Goal: Information Seeking & Learning: Learn about a topic

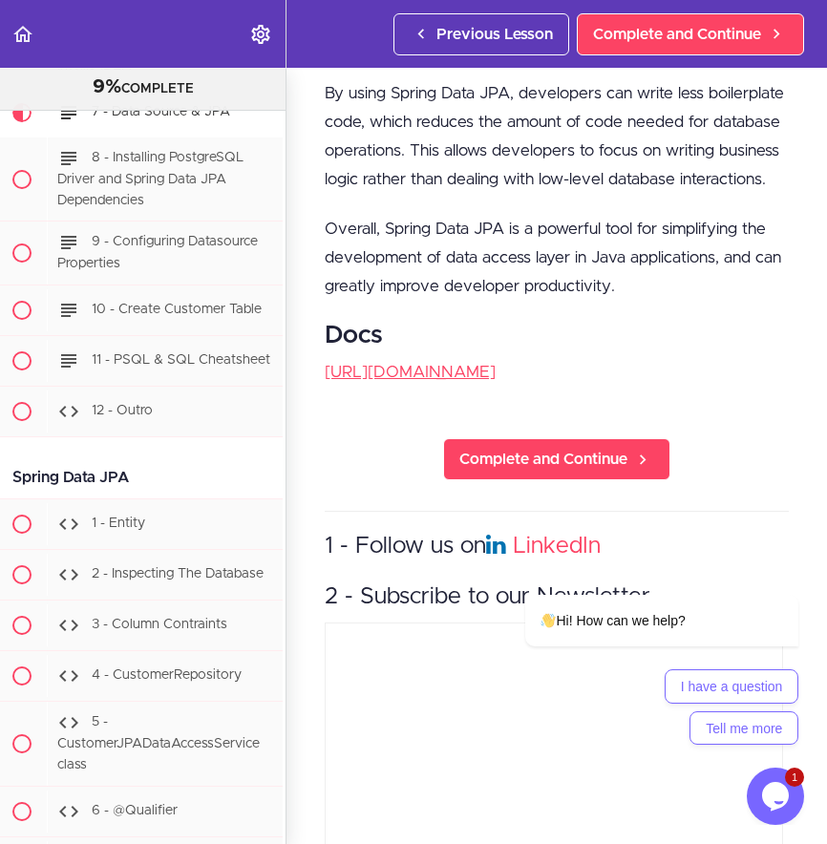
scroll to position [1687, 3]
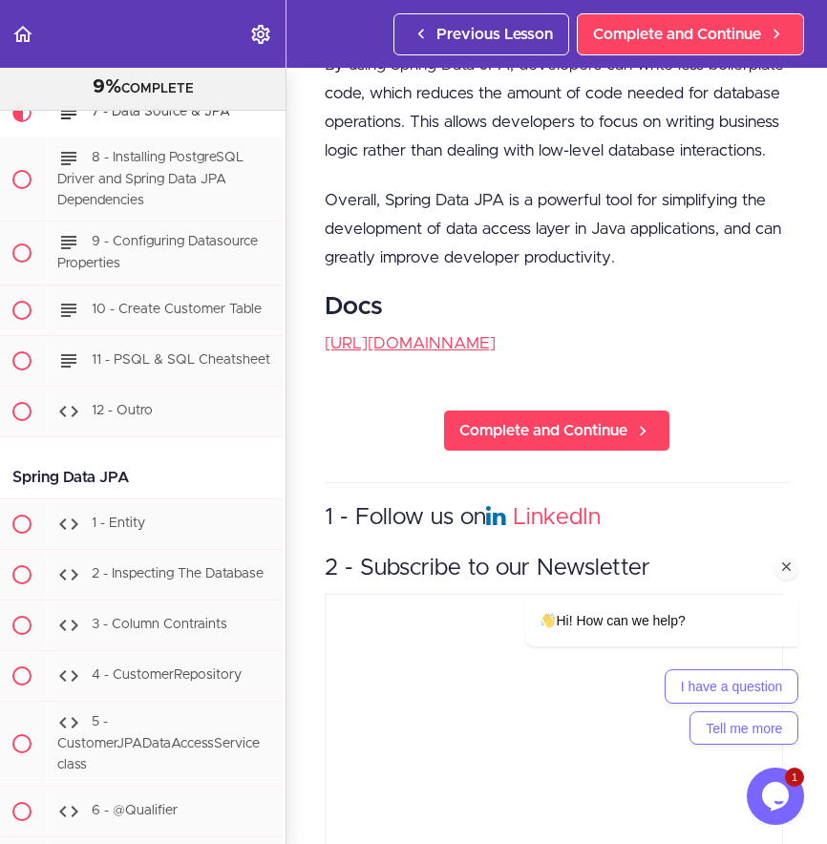
click at [494, 479] on div "Hi! How can we help? I have a question Tell me more" at bounding box center [636, 586] width 344 height 336
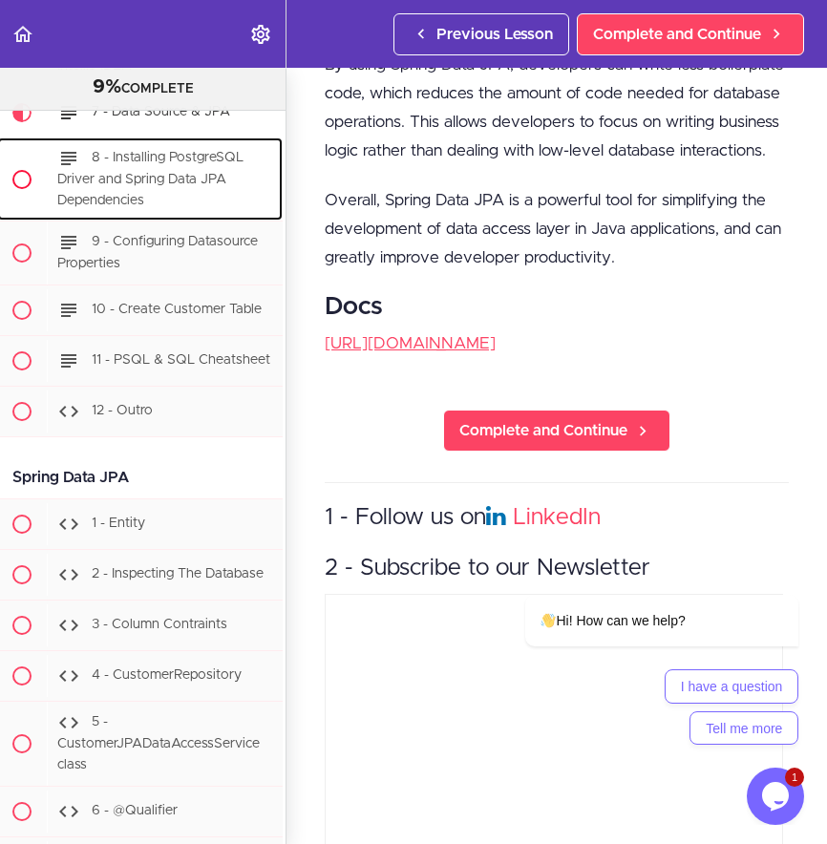
click at [158, 221] on div "8 - Installing PostgreSQL Driver and Spring Data JPA Dependencies" at bounding box center [165, 179] width 236 height 83
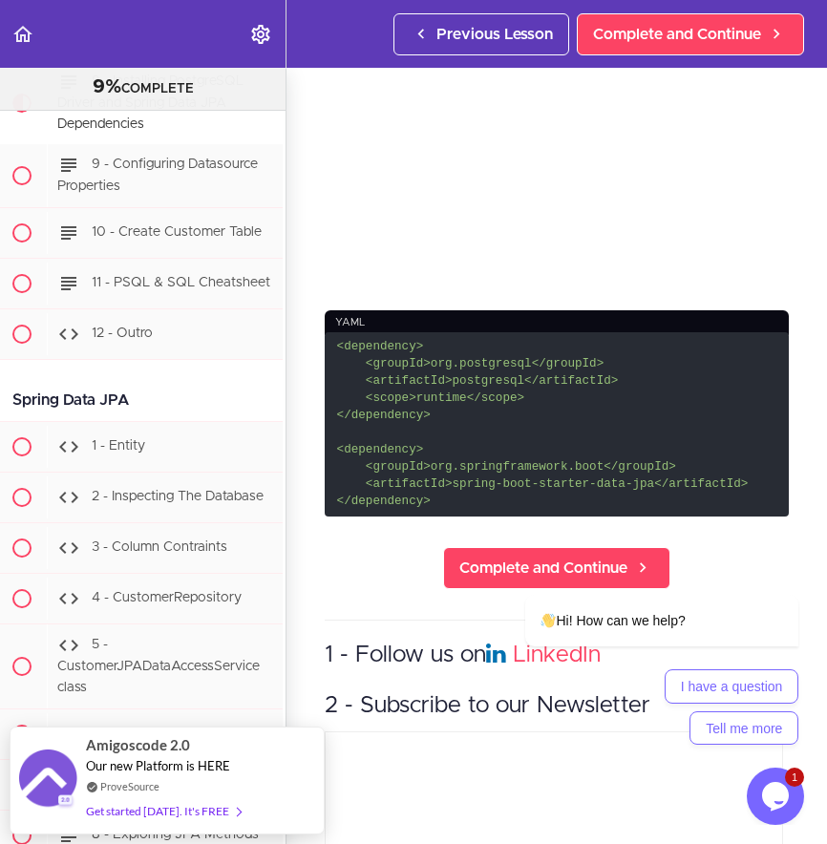
scroll to position [168, 1]
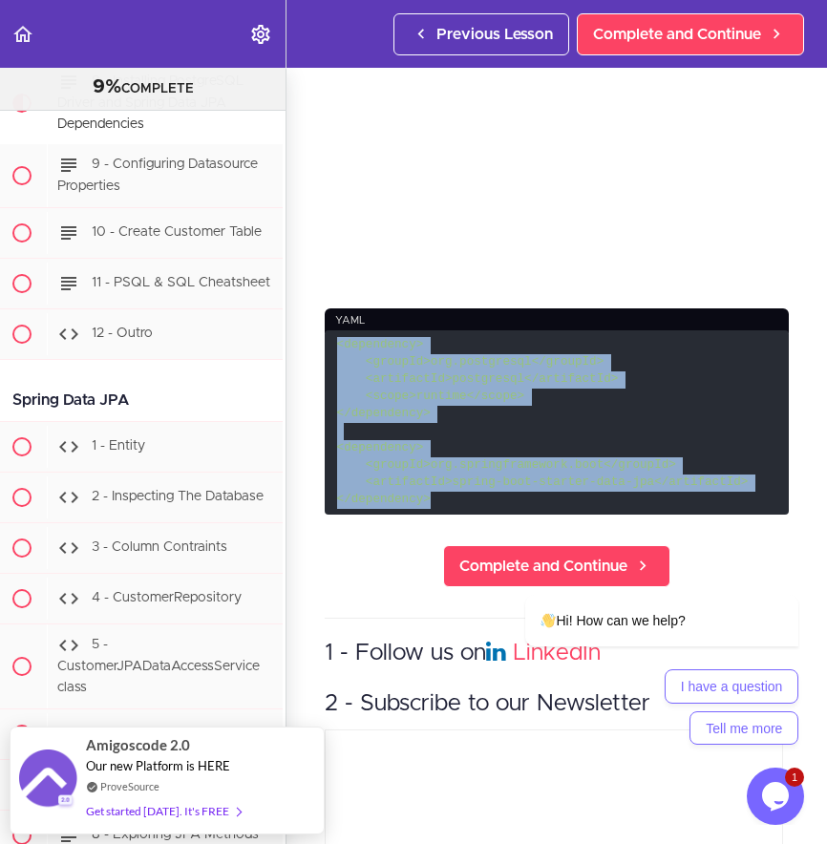
drag, startPoint x: 433, startPoint y: 497, endPoint x: 333, endPoint y: 342, distance: 183.9
click at [333, 342] on code "<dependency> <groupId>org.postgresql</groupId> <artifactId>postgresql</artifact…" at bounding box center [557, 421] width 464 height 183
copy code "<dependency> <groupId>org.postgresql</groupId> <artifactId>postgresql</artifact…"
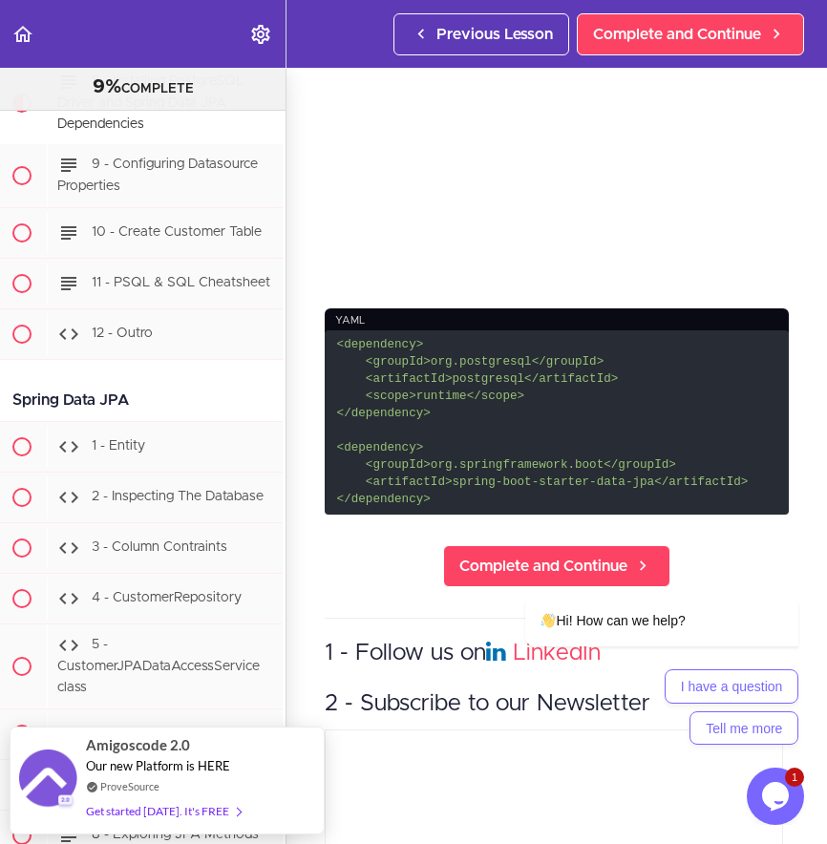
click at [568, 331] on code "<dependency> <groupId>org.postgresql</groupId> <artifactId>postgresql</artifact…" at bounding box center [557, 421] width 464 height 183
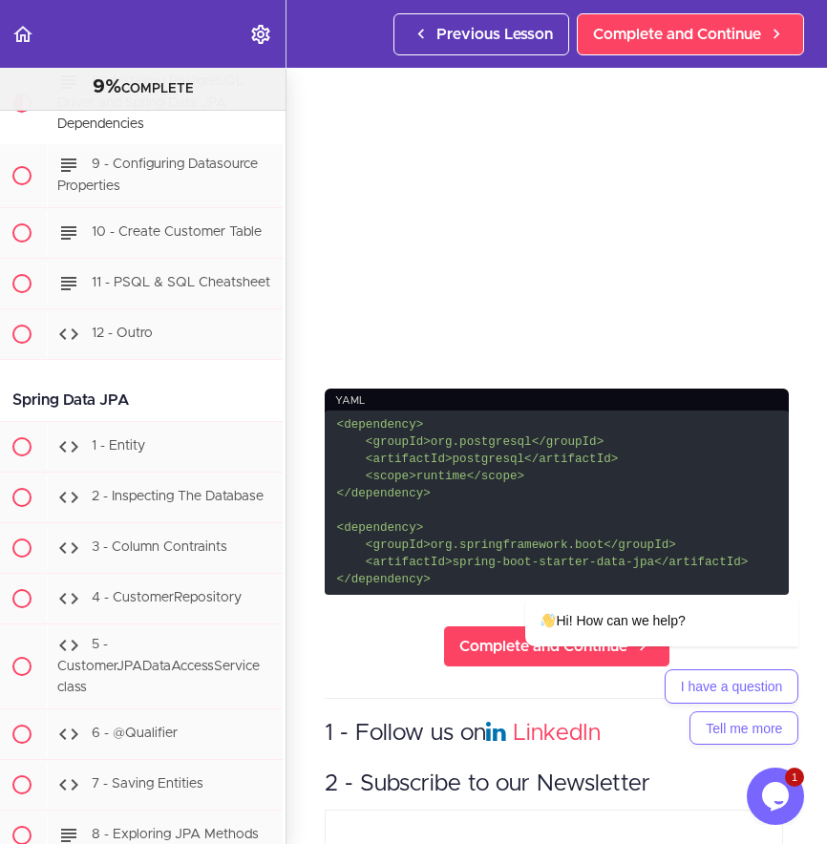
scroll to position [91, 1]
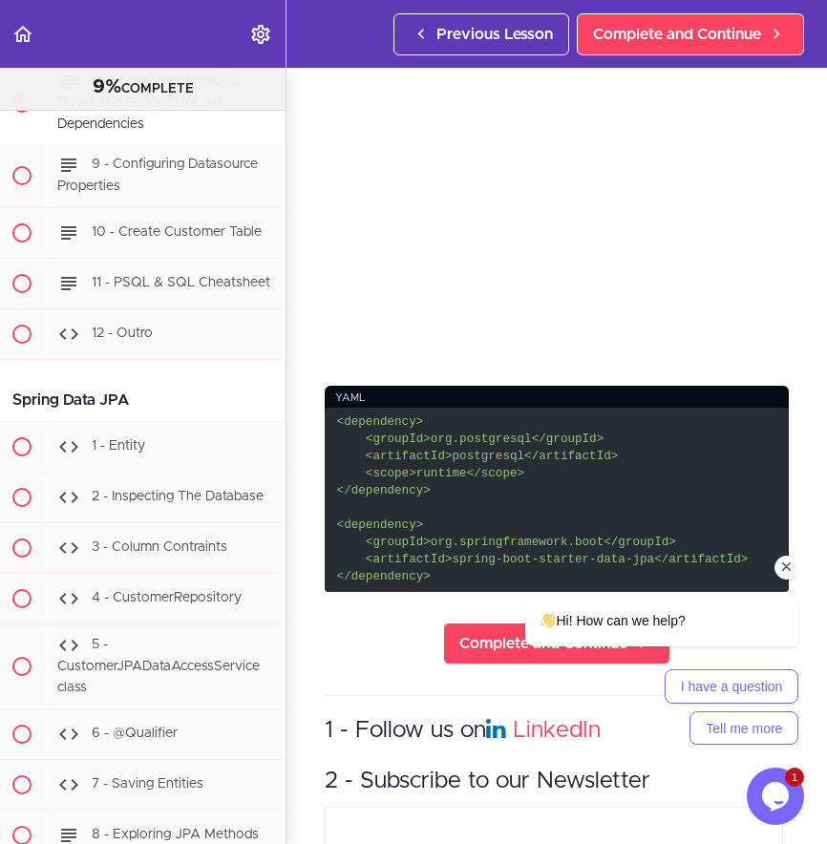
click at [788, 569] on icon "Chat attention grabber" at bounding box center [786, 567] width 17 height 17
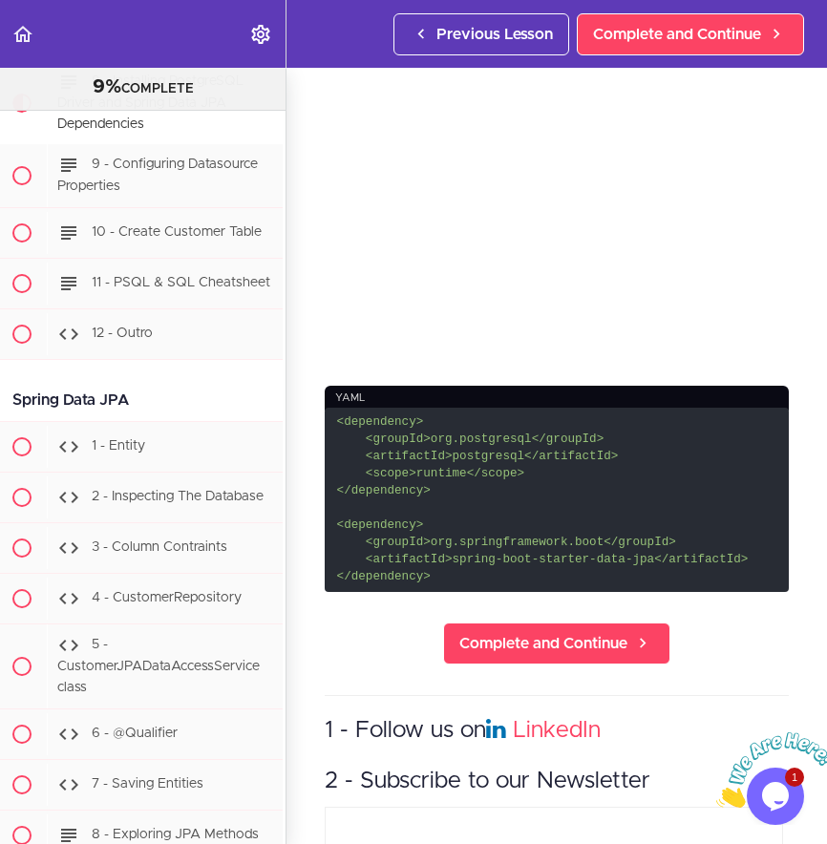
click at [716, 795] on icon "Close" at bounding box center [716, 803] width 0 height 16
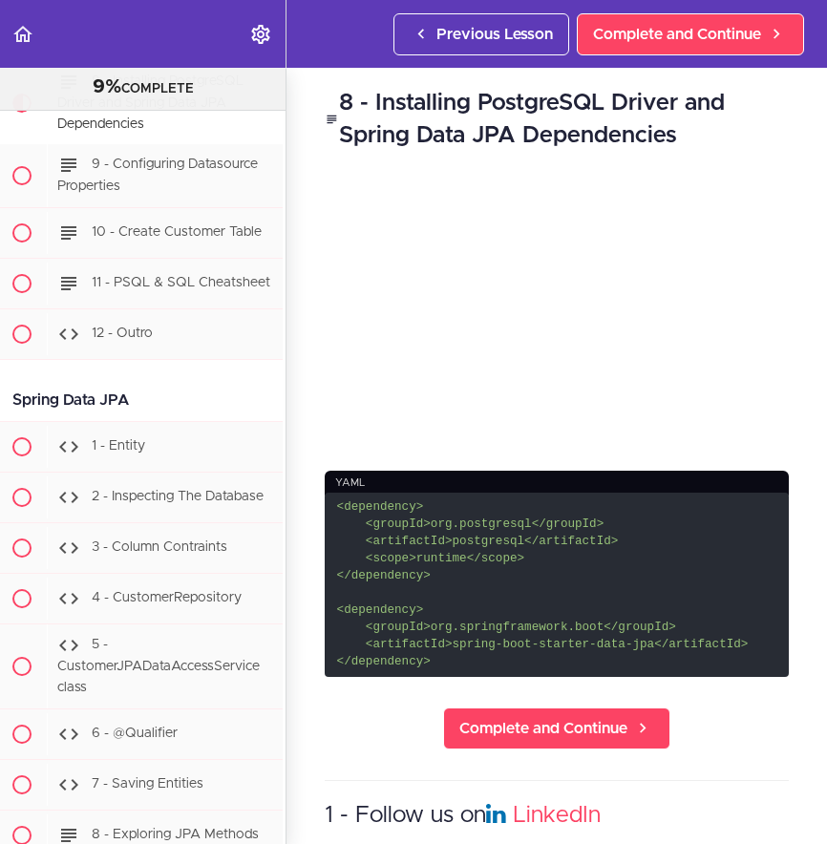
scroll to position [0, 0]
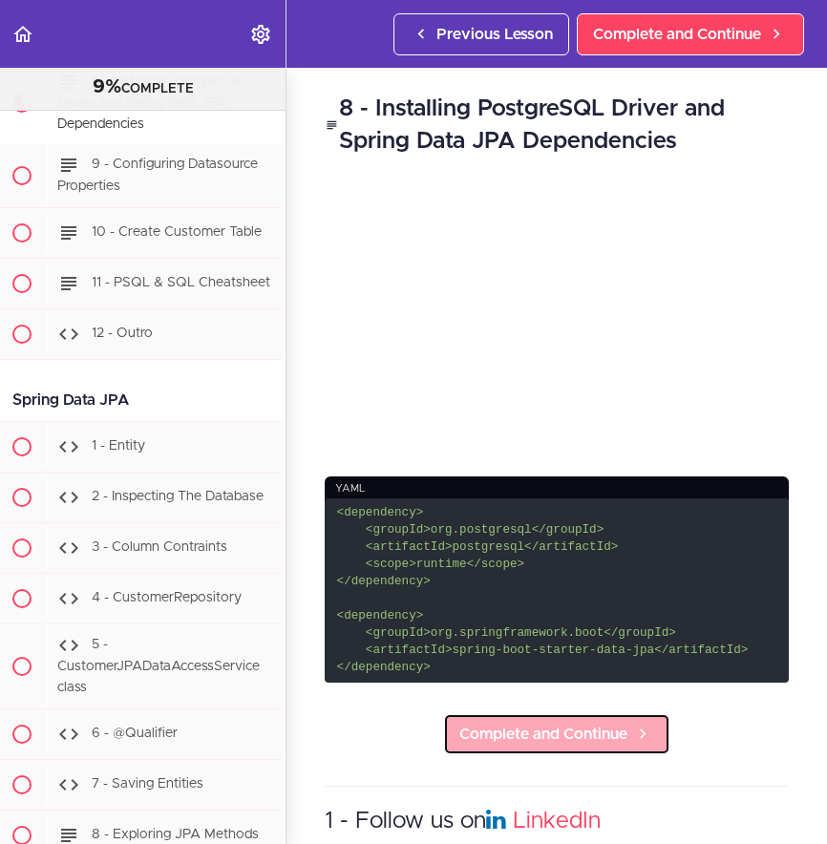
click at [560, 728] on span "Complete and Continue" at bounding box center [543, 734] width 168 height 23
click at [538, 723] on span "Complete and Continue" at bounding box center [543, 734] width 168 height 23
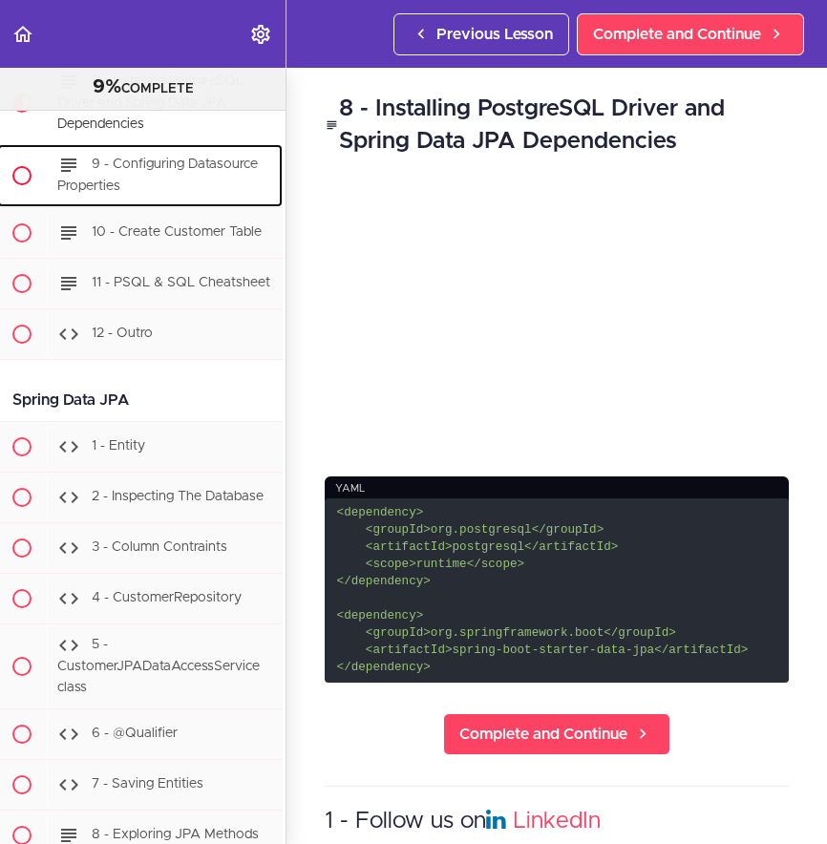
click at [149, 207] on div "9 - Configuring Datasource Properties" at bounding box center [165, 175] width 236 height 63
click at [154, 194] on span "9 - Configuring Datasource Properties" at bounding box center [157, 176] width 201 height 35
click at [143, 194] on span "9 - Configuring Datasource Properties" at bounding box center [157, 176] width 201 height 35
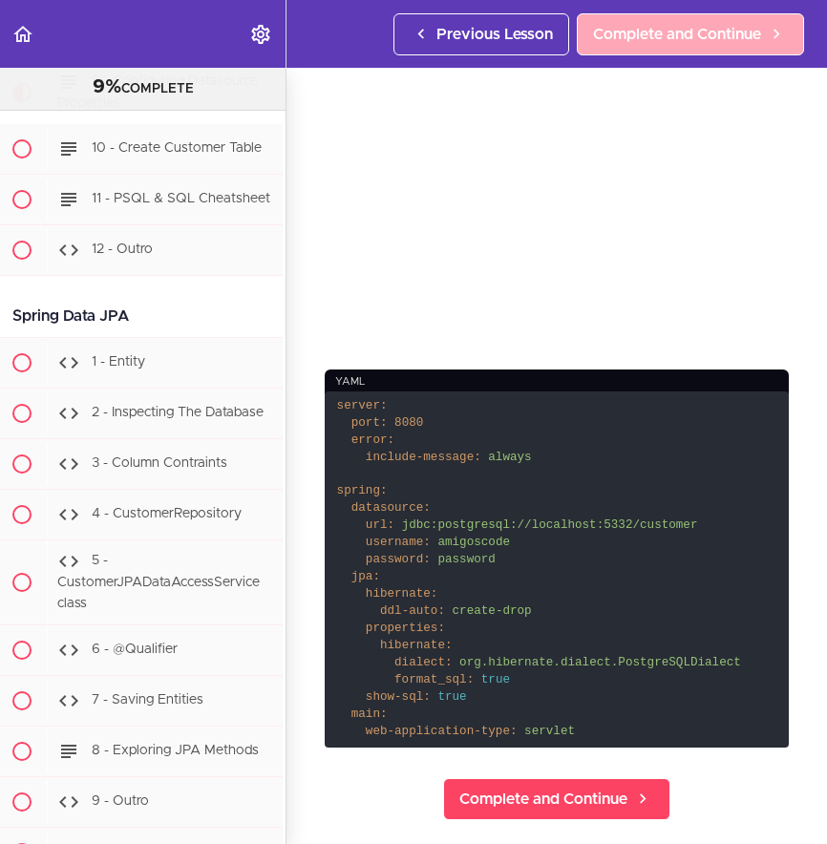
scroll to position [81, 0]
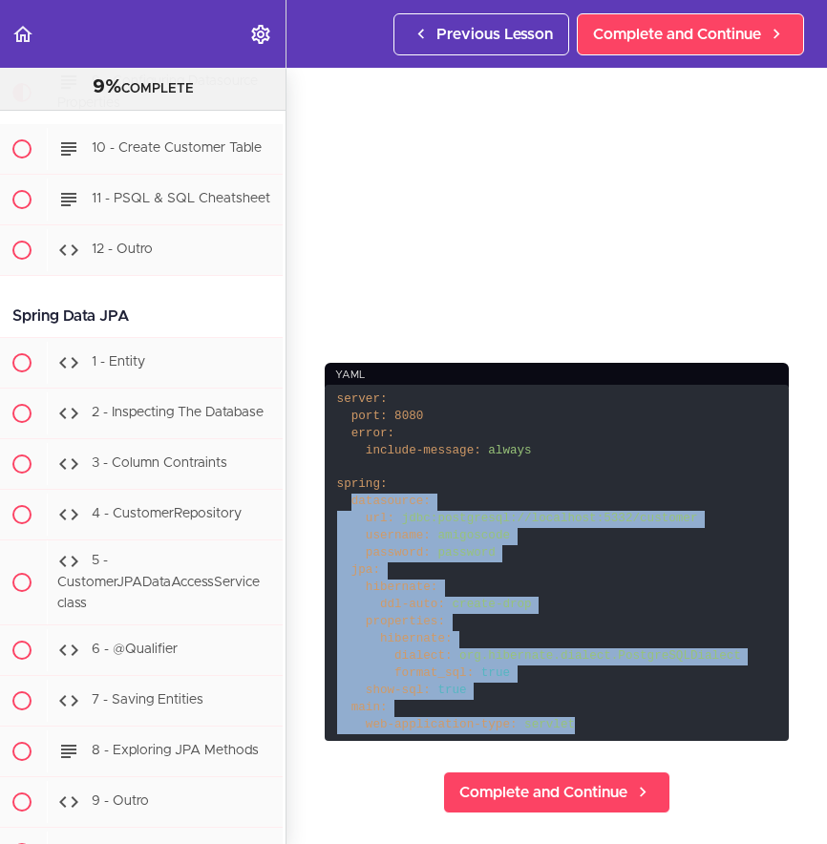
drag, startPoint x: 587, startPoint y: 723, endPoint x: 353, endPoint y: 505, distance: 319.7
click at [353, 505] on code "server: port: 8080 error: include-message: always spring: datasource: url: jdbc…" at bounding box center [557, 562] width 464 height 355
copy code "datasource: url: jdbc:postgresql://localhost:5332/customer username: amigoscode…"
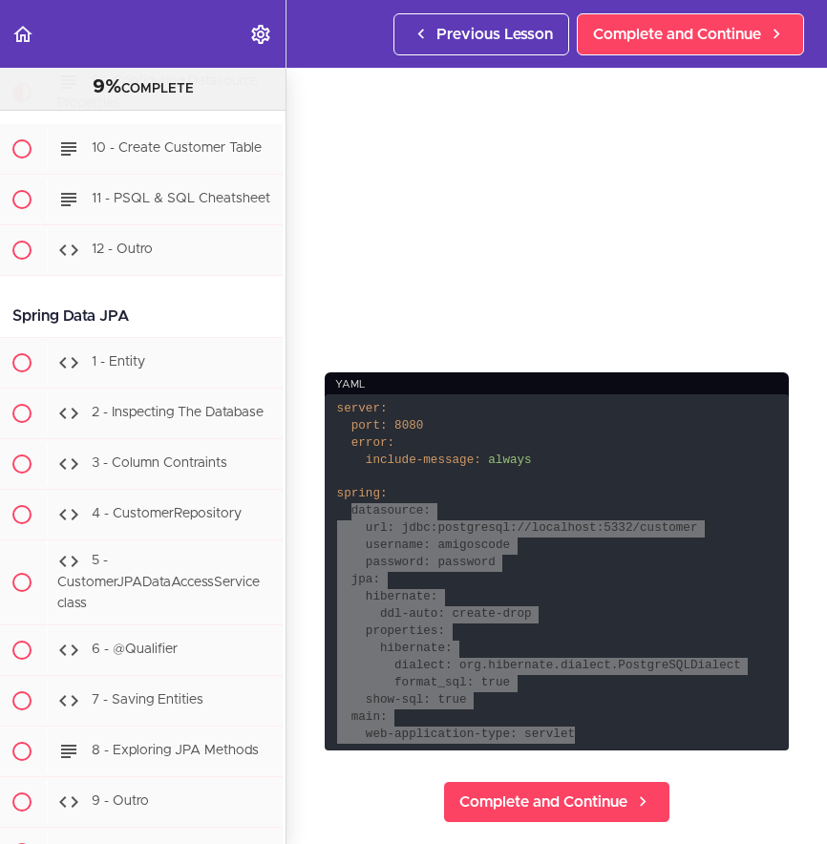
scroll to position [77, 0]
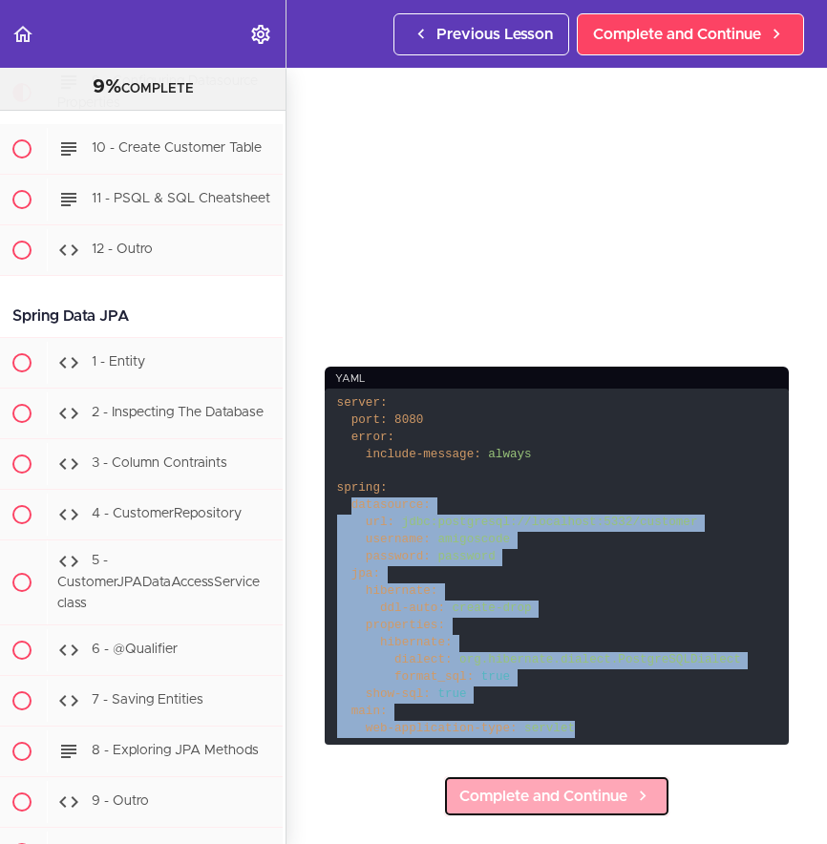
click at [535, 785] on span "Complete and Continue" at bounding box center [543, 796] width 168 height 23
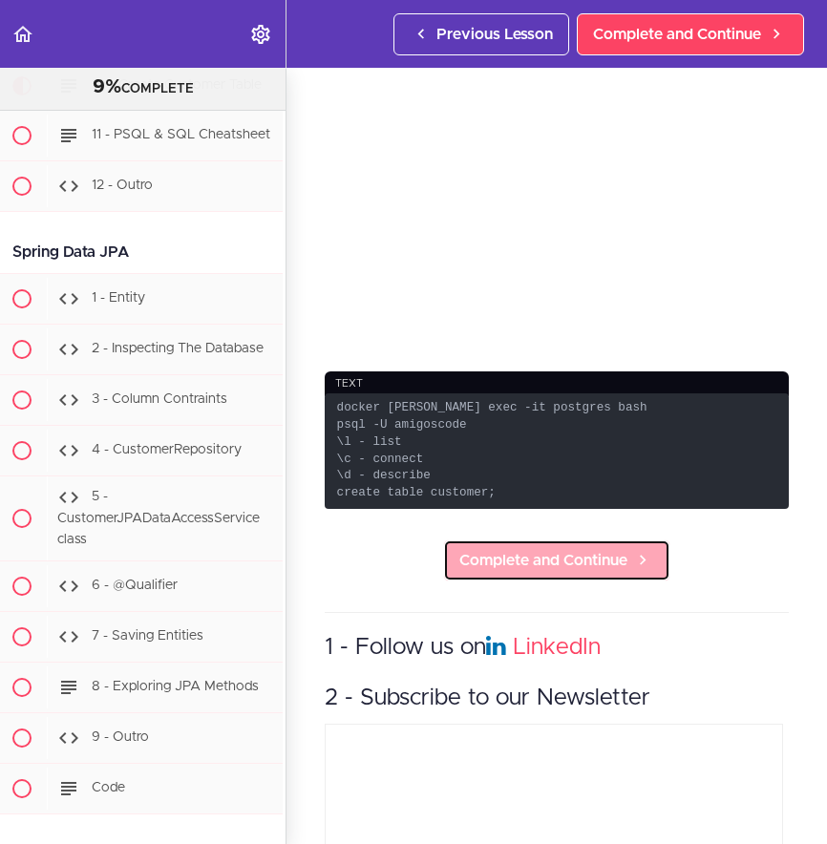
click at [522, 572] on span "Complete and Continue" at bounding box center [543, 560] width 168 height 23
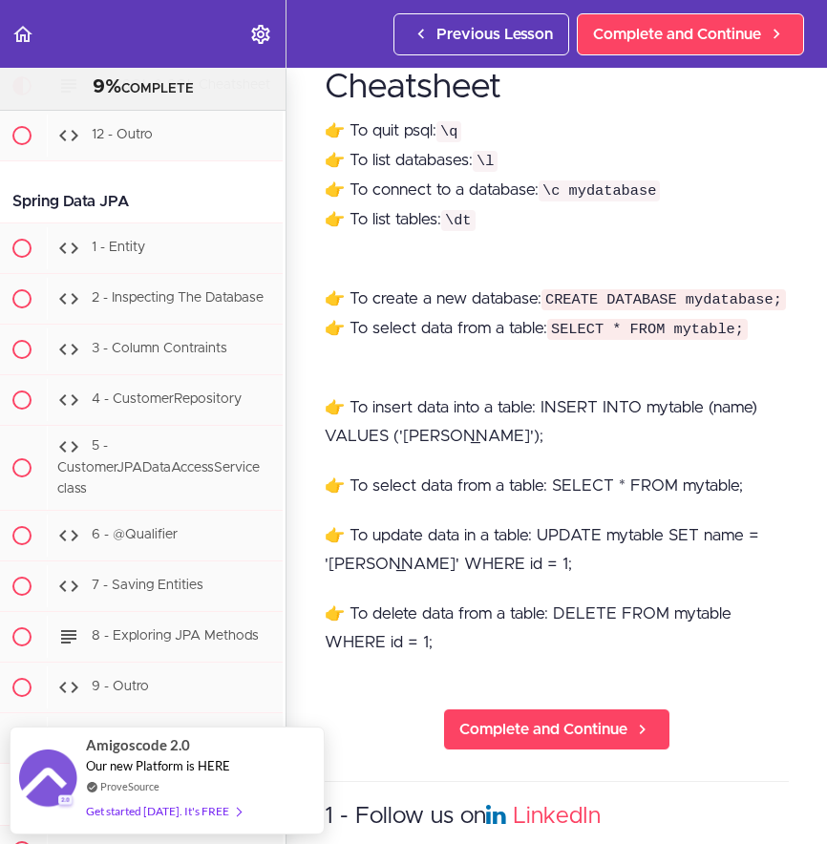
scroll to position [213, 0]
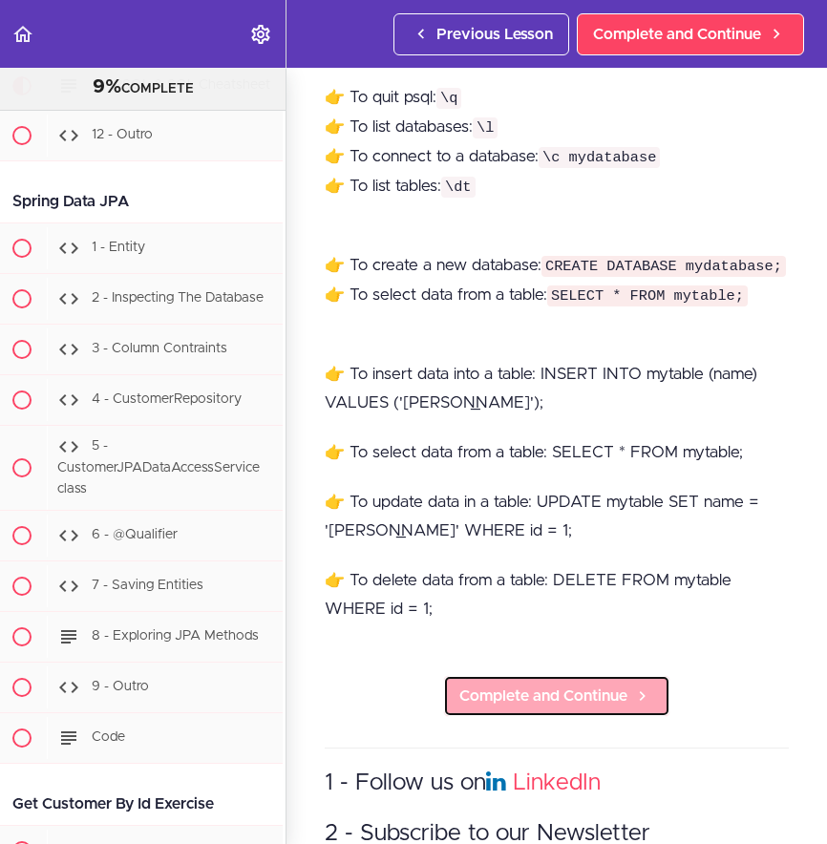
click at [563, 708] on span "Complete and Continue" at bounding box center [543, 696] width 168 height 23
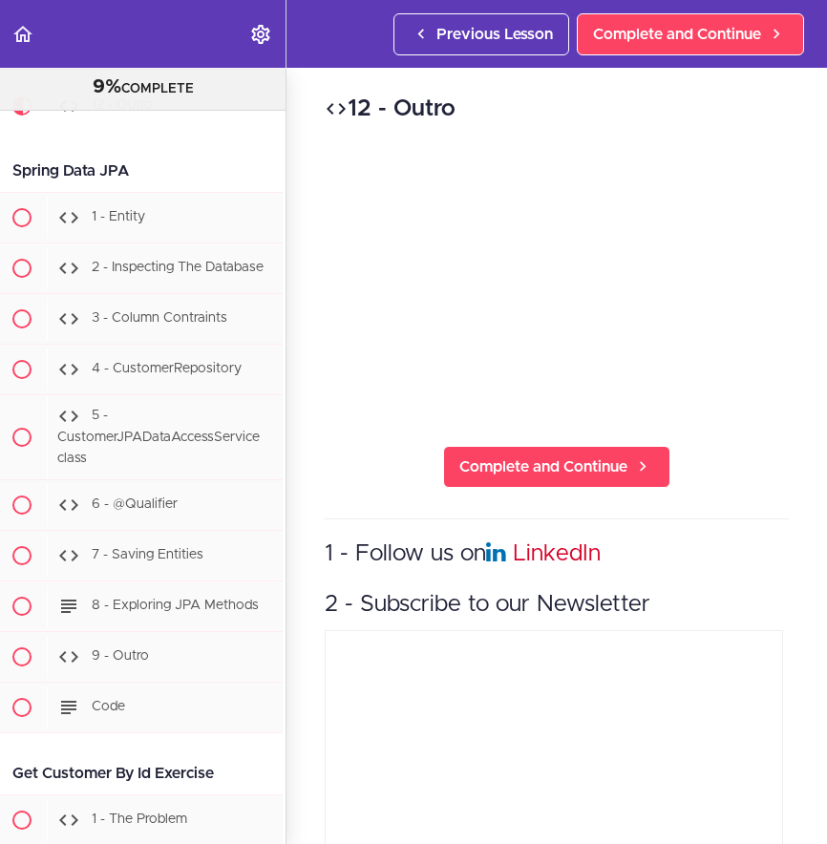
scroll to position [4985, 3]
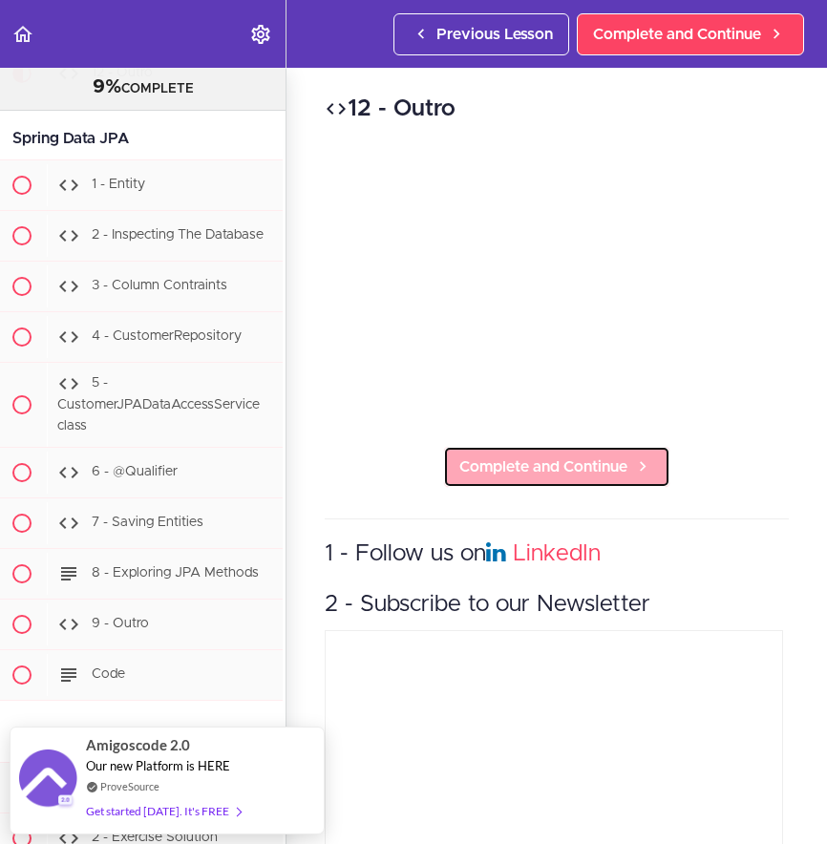
click at [541, 460] on span "Complete and Continue" at bounding box center [543, 467] width 168 height 23
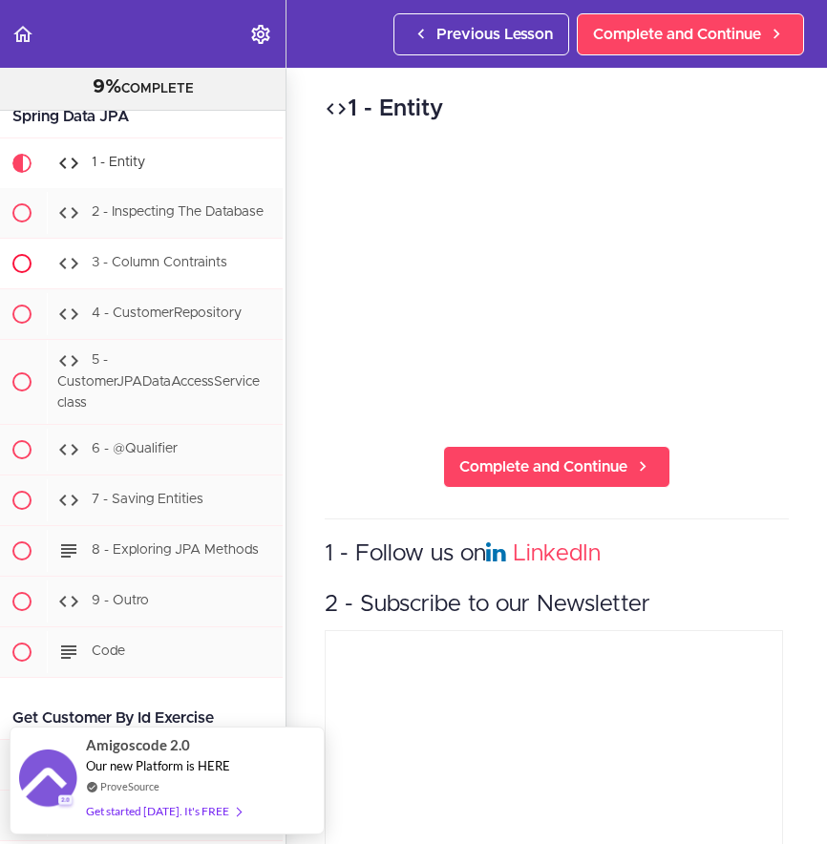
scroll to position [4944, 3]
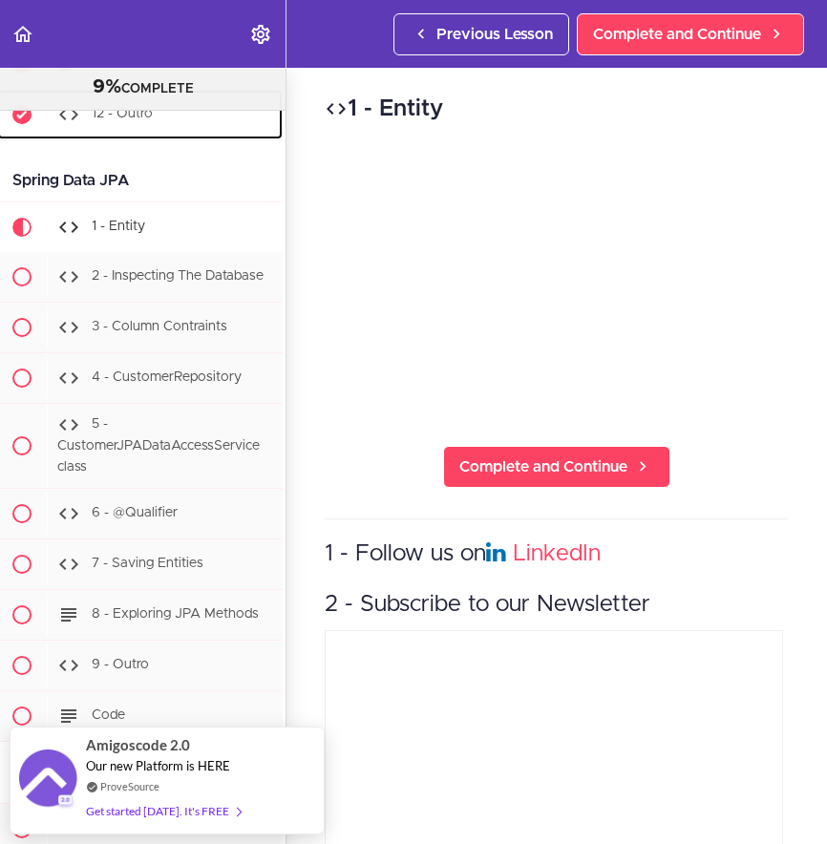
click at [136, 120] on span "12 - Outro" at bounding box center [122, 113] width 61 height 13
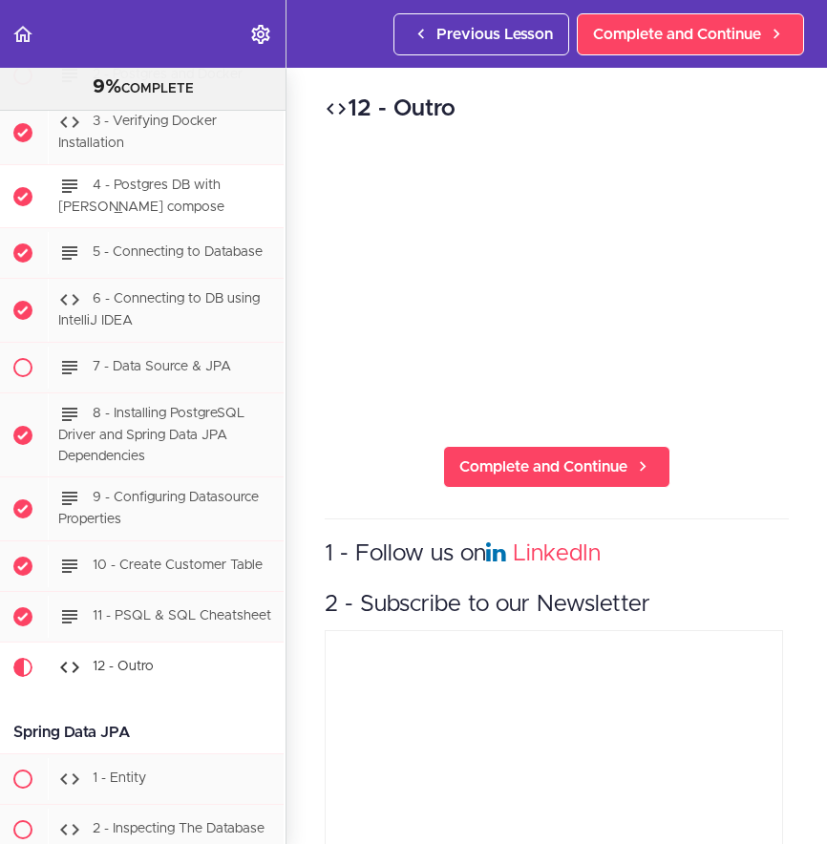
scroll to position [4380, 2]
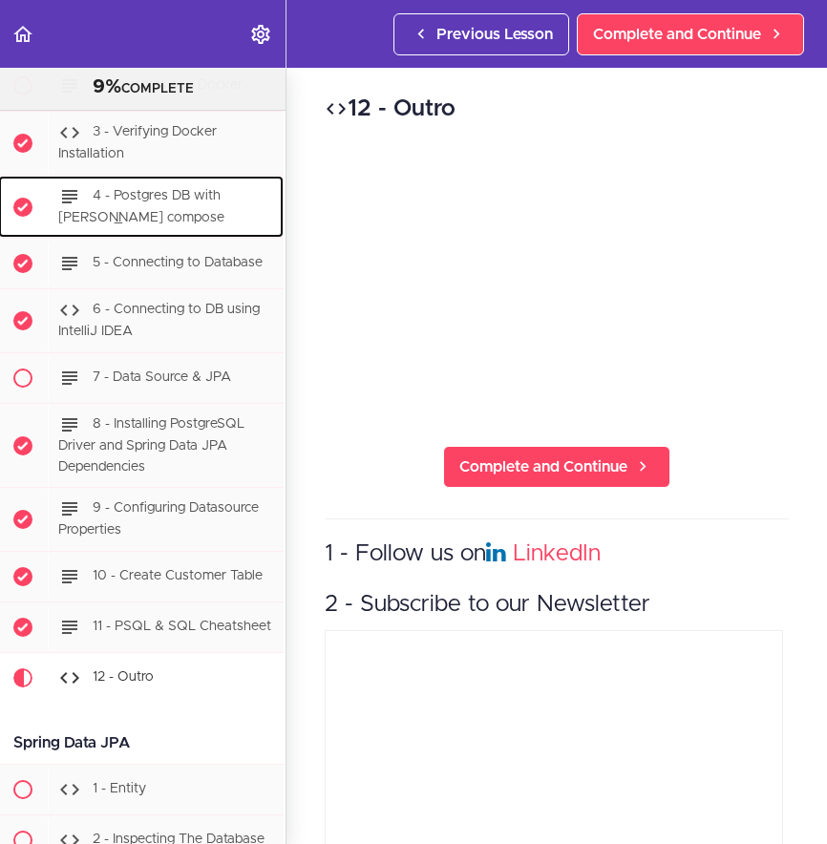
click at [136, 224] on span "4 - Postgres DB with [PERSON_NAME] compose" at bounding box center [141, 206] width 166 height 35
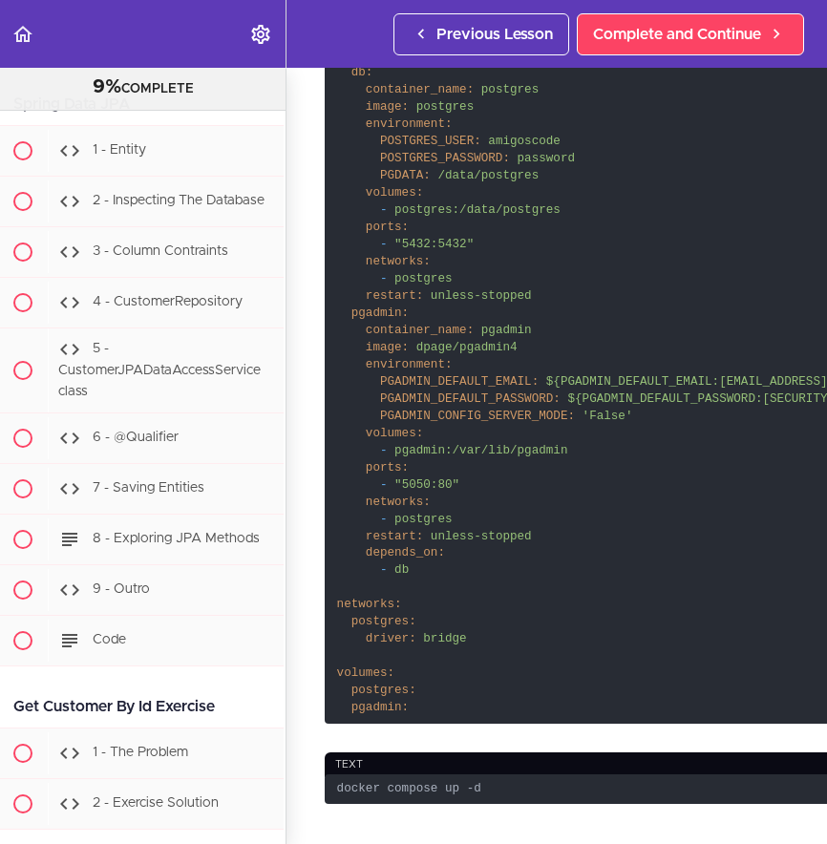
scroll to position [5014, 2]
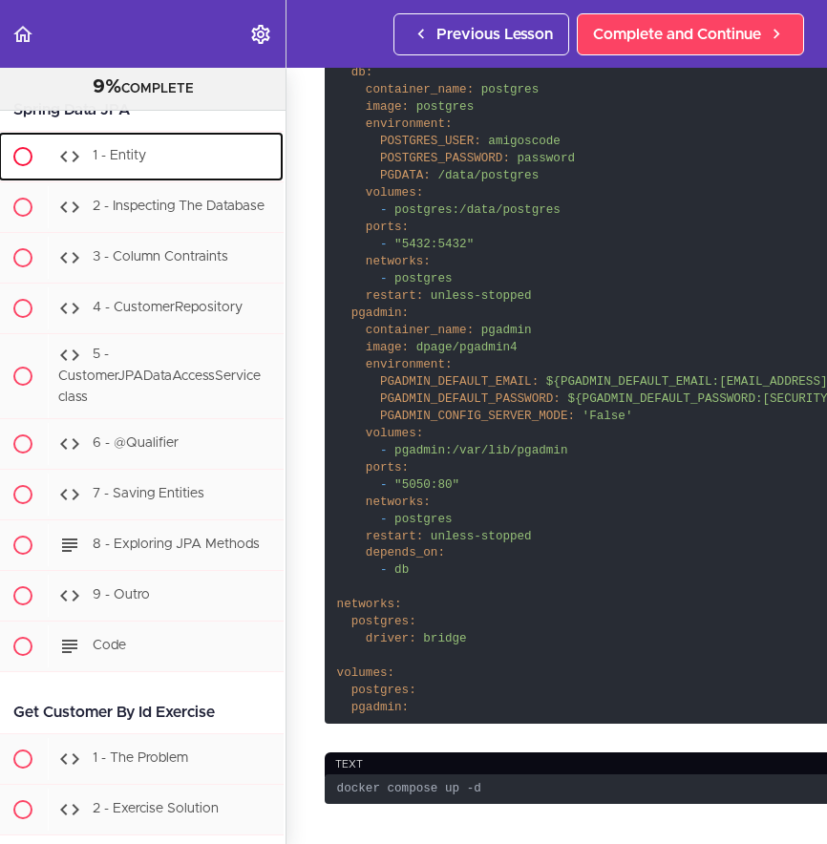
click at [128, 162] on span "1 - Entity" at bounding box center [119, 155] width 53 height 13
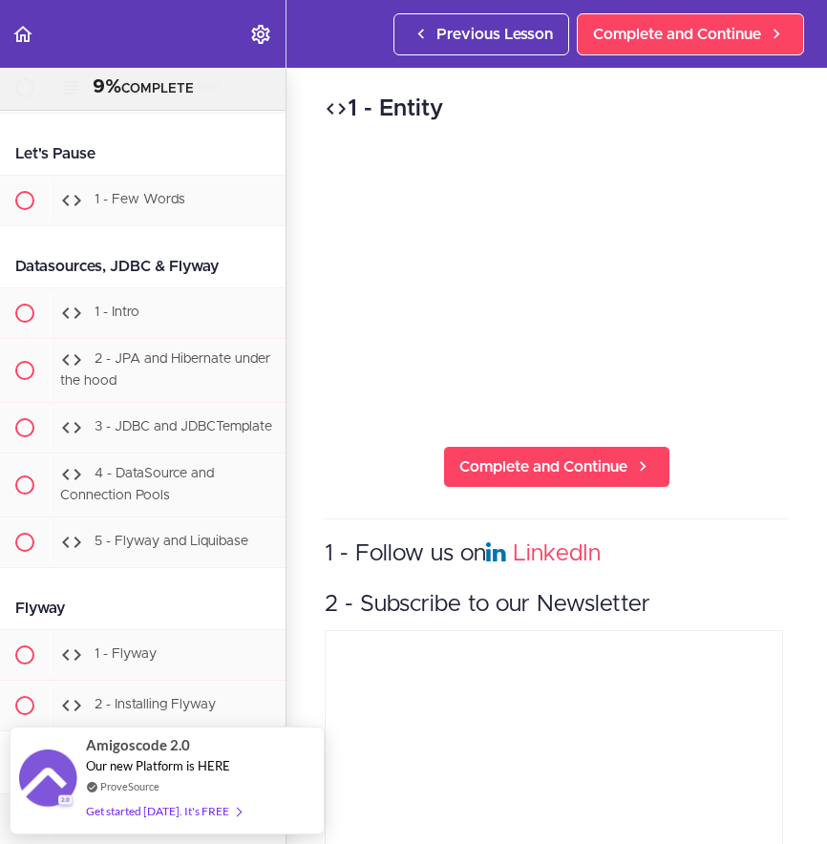
scroll to position [6521, 0]
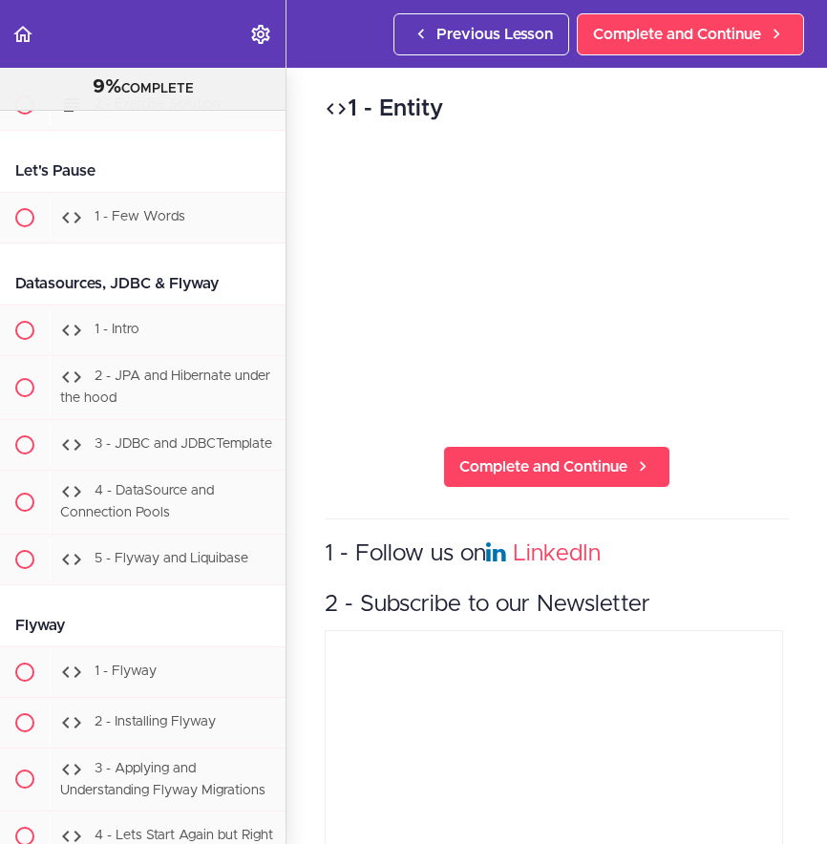
click at [707, 437] on div "1 - Entity Complete and Continue 1 - Follow us on LinkedIn 2 - Subscribe to our…" at bounding box center [557, 456] width 541 height 777
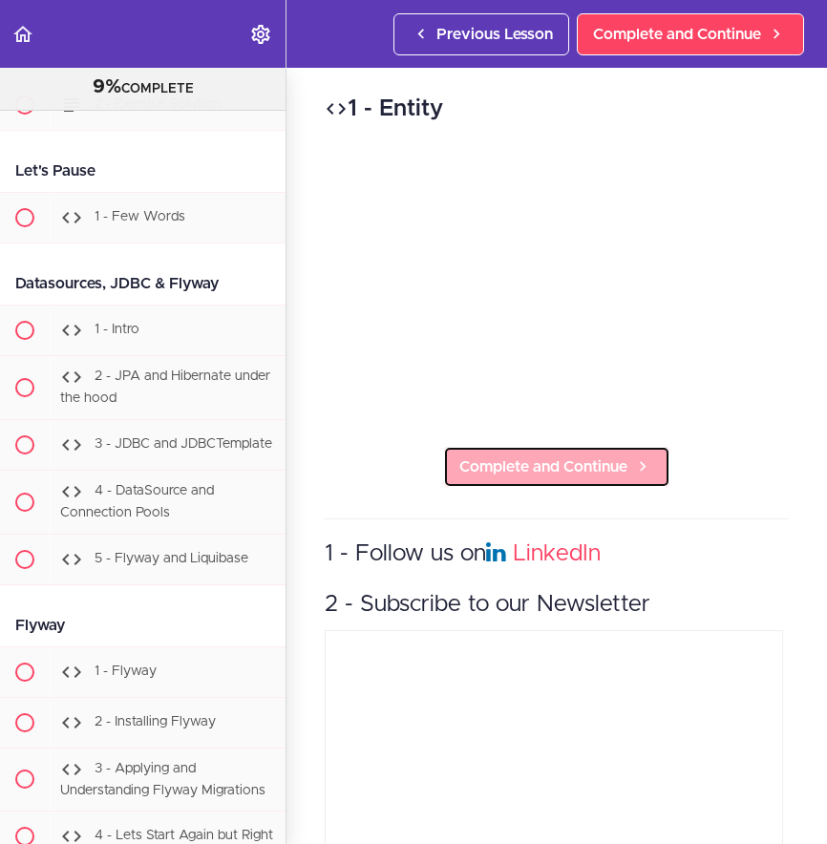
click at [536, 464] on span "Complete and Continue" at bounding box center [543, 467] width 168 height 23
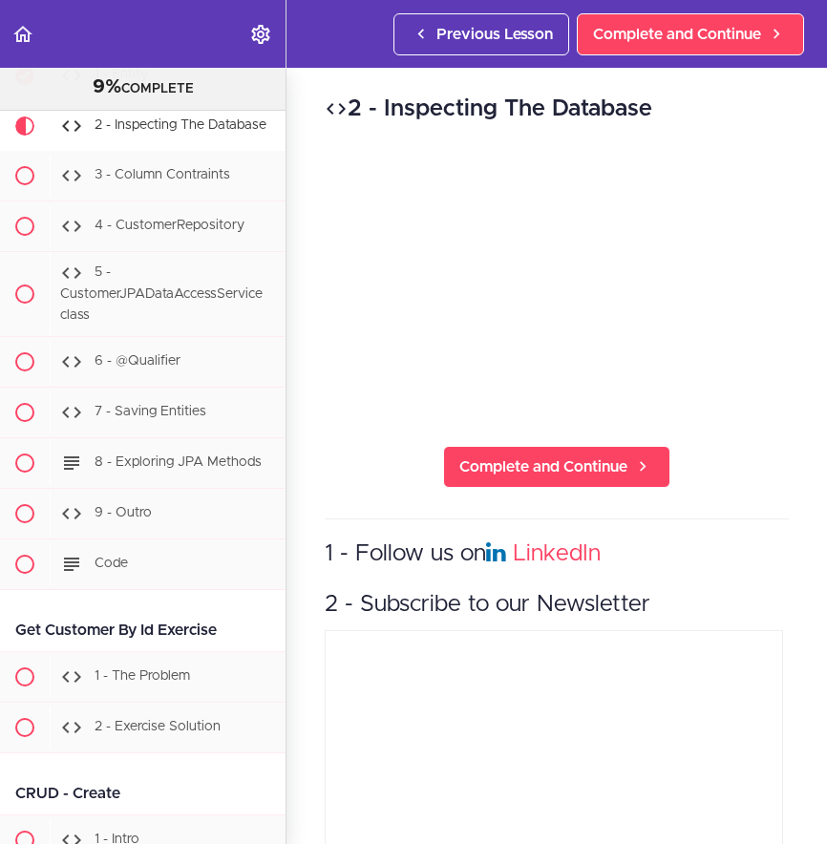
scroll to position [0, 9]
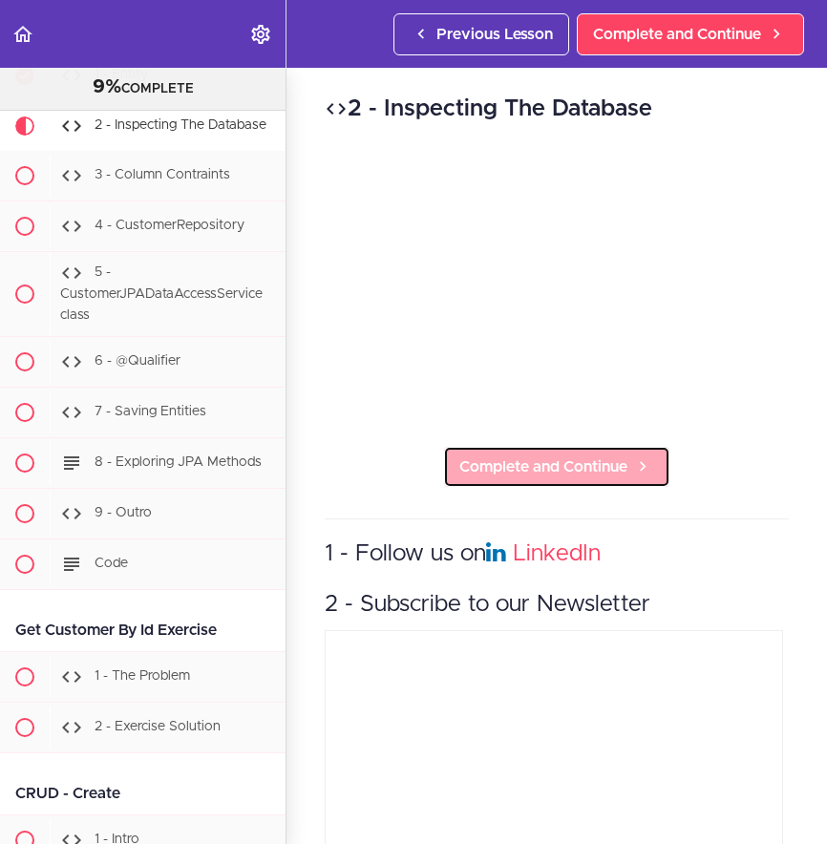
click at [562, 462] on span "Complete and Continue" at bounding box center [543, 467] width 168 height 23
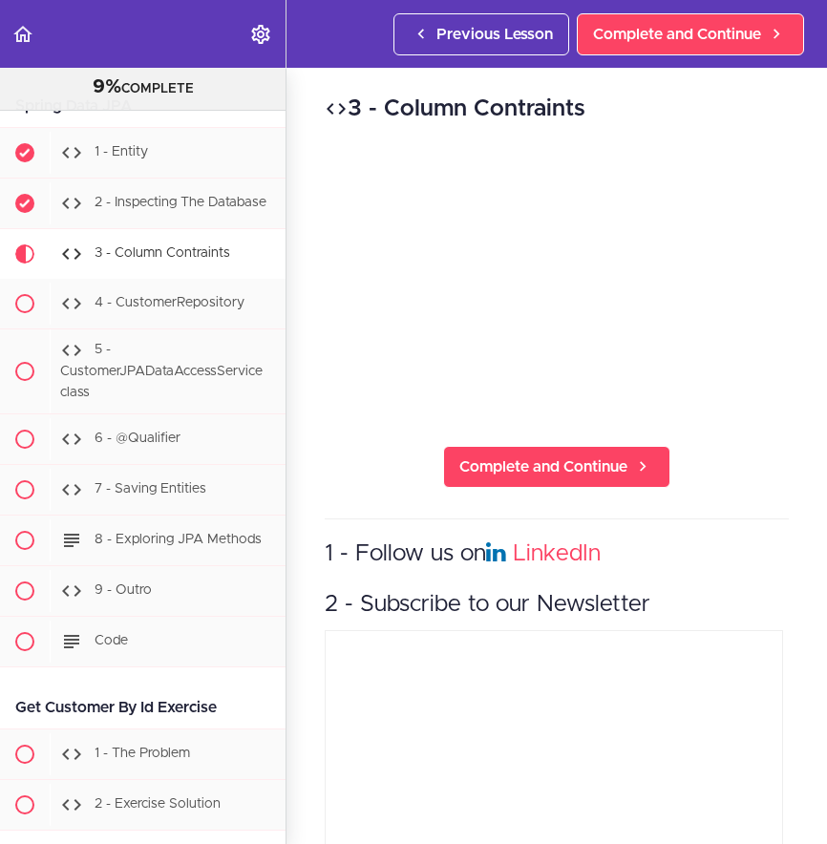
scroll to position [5037, 0]
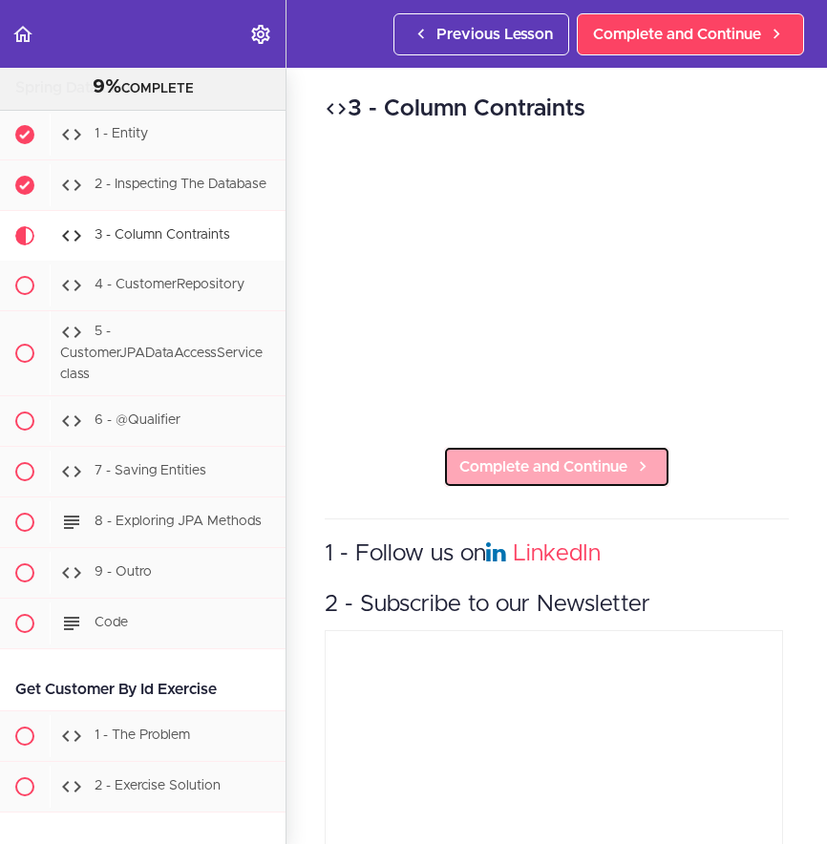
click at [517, 463] on span "Complete and Continue" at bounding box center [543, 467] width 168 height 23
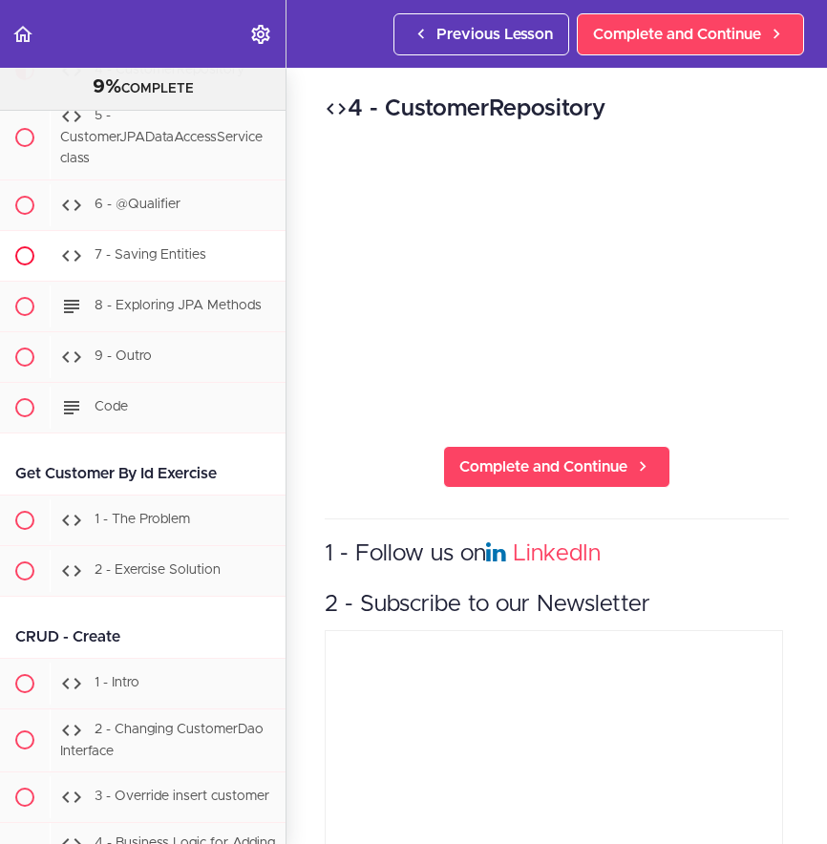
scroll to position [5262, 0]
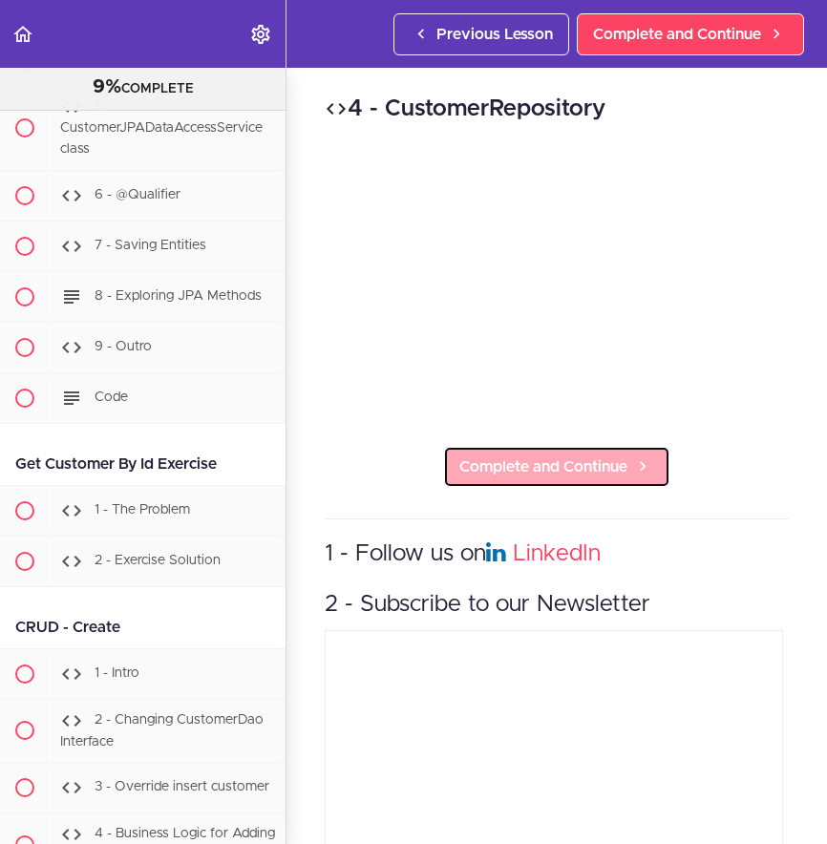
click at [551, 464] on span "Complete and Continue" at bounding box center [543, 467] width 168 height 23
